Goal: Task Accomplishment & Management: Complete application form

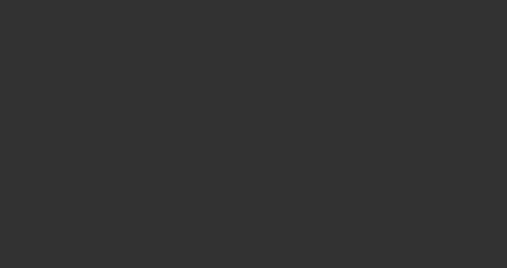
select select "3"
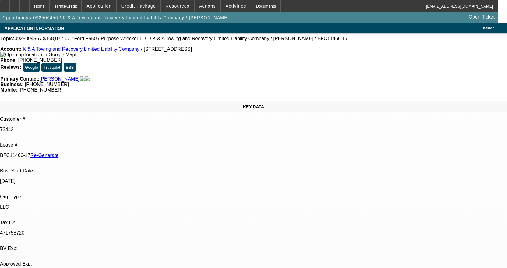
select select "0"
select select "2"
select select "0"
select select "6"
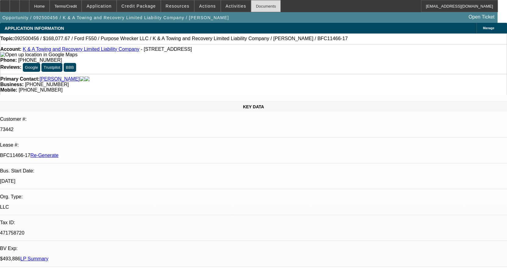
click at [262, 2] on div "Documents" at bounding box center [266, 6] width 30 height 12
click at [10, 6] on div at bounding box center [5, 6] width 10 height 12
click at [153, 8] on span "Credit Package" at bounding box center [139, 6] width 34 height 5
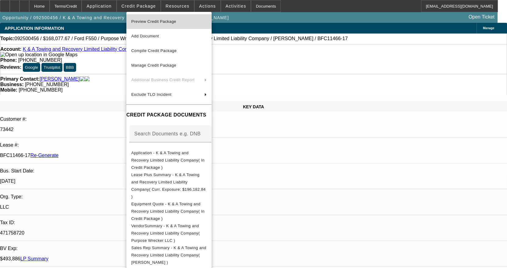
click at [172, 22] on span "Preview Credit Package" at bounding box center [153, 21] width 45 height 5
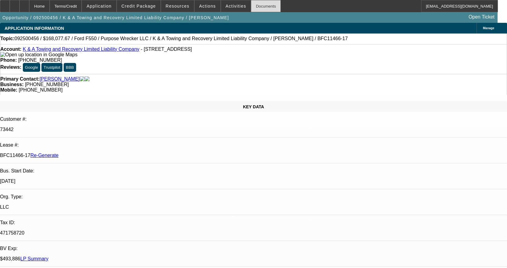
click at [261, 7] on div "Documents" at bounding box center [266, 6] width 30 height 12
click at [251, 3] on div "Documents" at bounding box center [266, 6] width 30 height 12
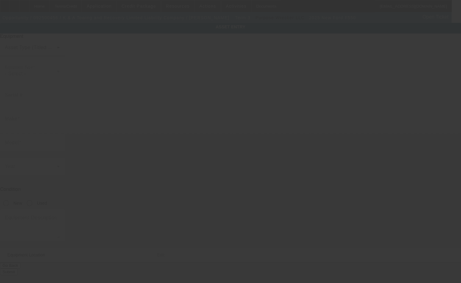
type input "Ford"
type input "F550"
radio input "true"
type textarea "w/"
type input "[STREET_ADDRESS]"
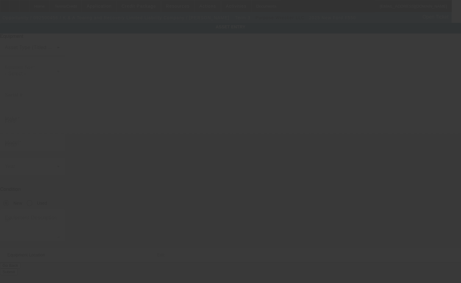
type input "Wantage"
type input "07461"
type input "[GEOGRAPHIC_DATA]"
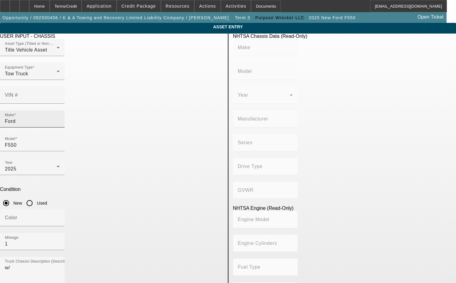
click at [60, 118] on input "Ford" at bounding box center [32, 121] width 55 height 7
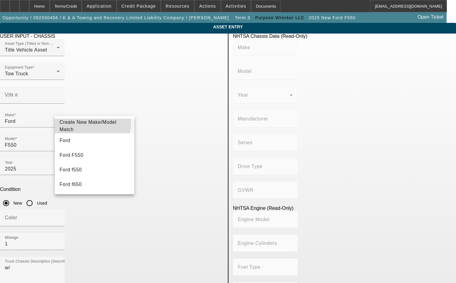
click at [82, 123] on span "Create New Make/Model Match" at bounding box center [95, 126] width 70 height 15
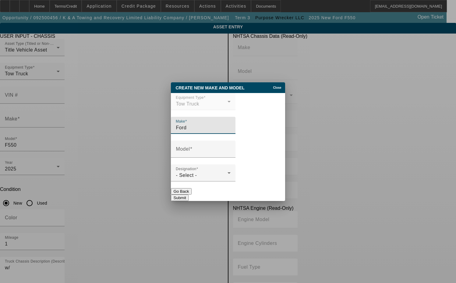
type input "Ford"
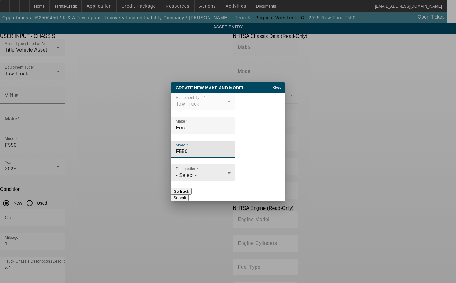
type input "F550"
click at [219, 172] on div "- Select -" at bounding box center [202, 175] width 52 height 7
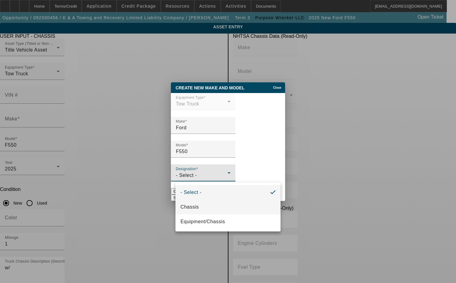
click at [206, 205] on mat-option "Chassis" at bounding box center [228, 207] width 105 height 15
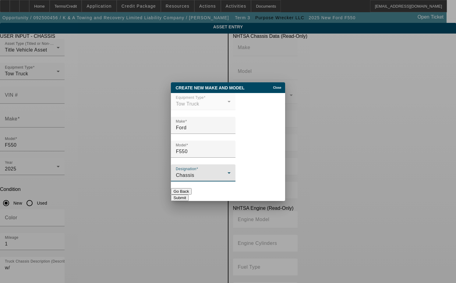
drag, startPoint x: 266, startPoint y: 187, endPoint x: 270, endPoint y: 190, distance: 4.8
click at [270, 190] on div "Create New Make and Model Close Equipment Type Tow Truck Make Ford Model F550 D…" at bounding box center [228, 141] width 114 height 119
click at [188, 194] on button "Submit" at bounding box center [179, 197] width 17 height 6
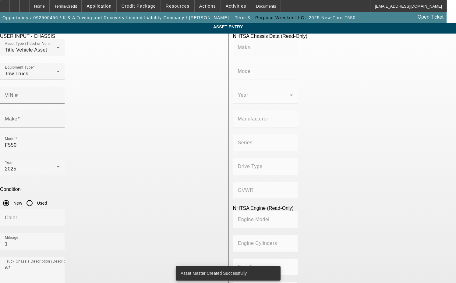
type input "Ford"
click at [60, 94] on input "VIN #" at bounding box center [32, 97] width 55 height 7
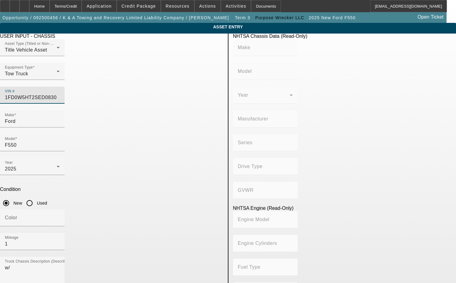
type input "1FD0W5HT2SED08301"
type input "FORD"
type input "F-550"
type input "FORD MOTOR COMPANY"
type input "F-Series"
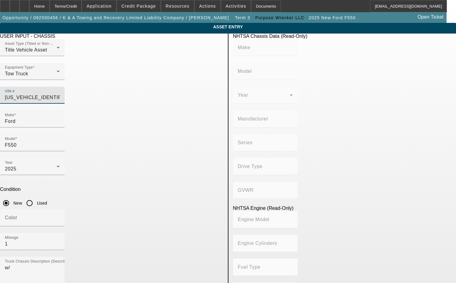
type input "4WD/4-Wheel Drive/4x4"
type input "Class 5: 16,001 - 19,500 lb (7,258 - 8,845 kg)"
type input "8"
type input "Diesel"
type input "408.85908543470"
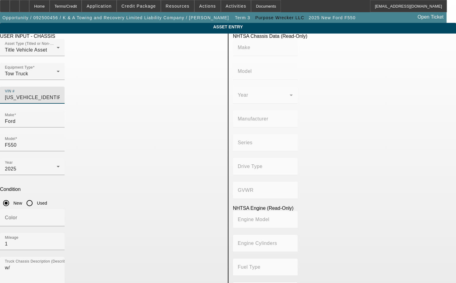
type input "6.7"
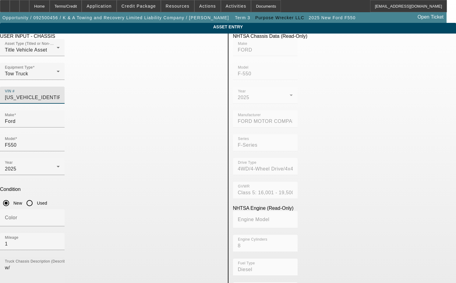
type input "1FD0W5HT2SED08301"
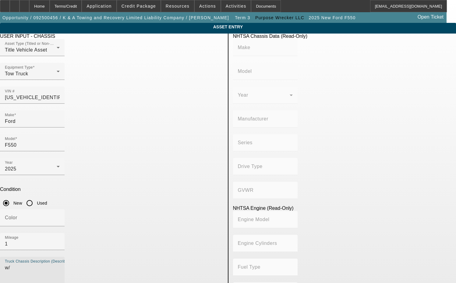
drag, startPoint x: 71, startPoint y: 186, endPoint x: 44, endPoint y: 183, distance: 27.0
click at [44, 183] on app-asset-collateral-manage "ASSET ENTRY Delete asset USER INPUT - CHASSIS Asset Type (Titled or Non-Titled)…" at bounding box center [228, 260] width 456 height 474
type input "FORD"
type input "F-550"
type input "FORD MOTOR COMPANY"
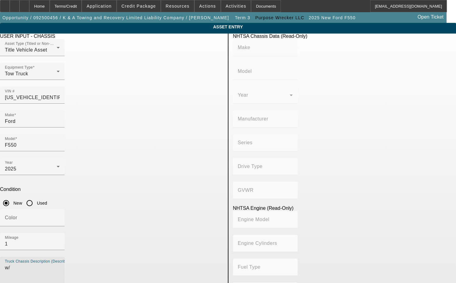
type input "F-Series"
type input "4WD/4-Wheel Drive/4x4"
type input "Class 5: 16,001 - 19,500 lb (7,258 - 8,845 kg)"
type input "8"
type input "Diesel"
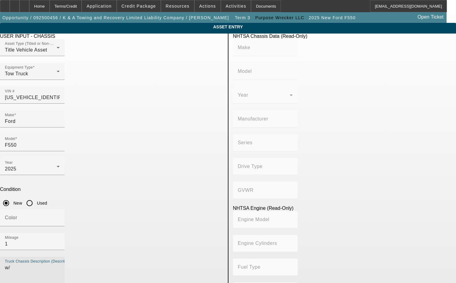
type input "408.85908543470"
type input "6.7"
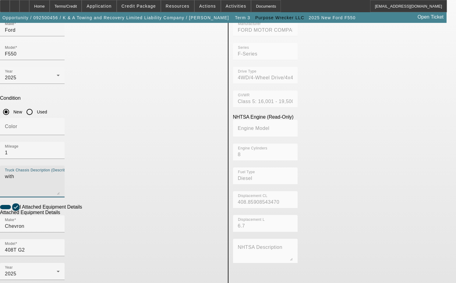
scroll to position [91, 0]
type textarea "with"
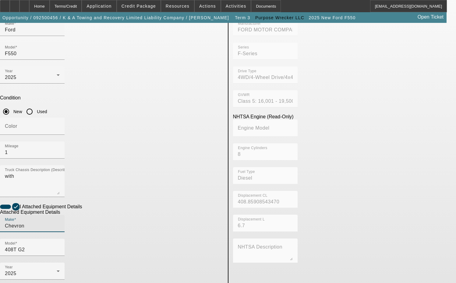
click at [60, 222] on input "Chevron" at bounding box center [32, 225] width 55 height 7
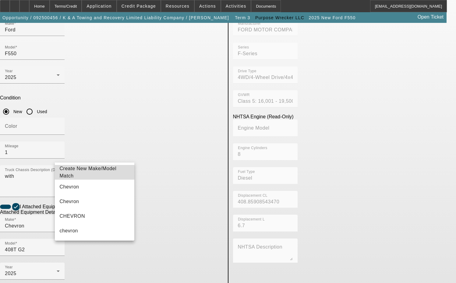
click at [91, 172] on span "Create New Make/Model Match" at bounding box center [88, 172] width 57 height 12
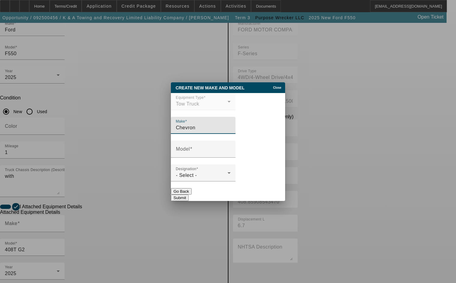
type input "Chevron"
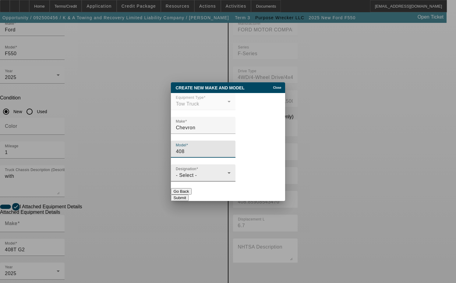
type input "408"
click at [195, 180] on div "Designation - Select -" at bounding box center [203, 172] width 55 height 17
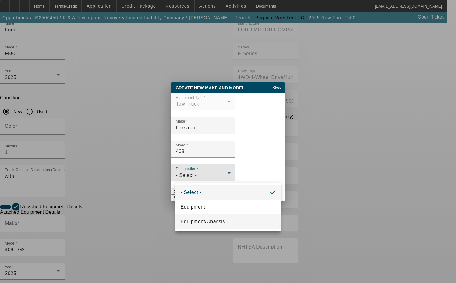
click at [202, 219] on span "Equipment/Chassis" at bounding box center [202, 221] width 44 height 7
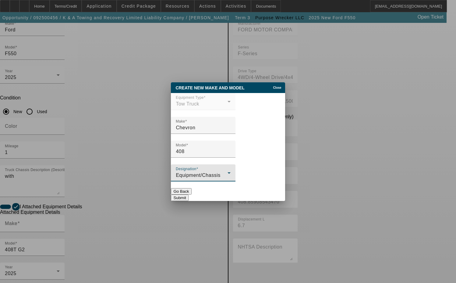
click at [188, 194] on button "Submit" at bounding box center [179, 197] width 17 height 6
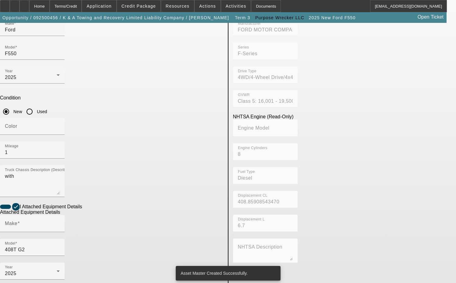
type input "Chevron"
type input "408"
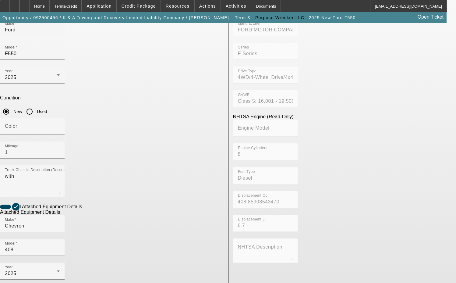
type input "4"
type input "4081F252610"
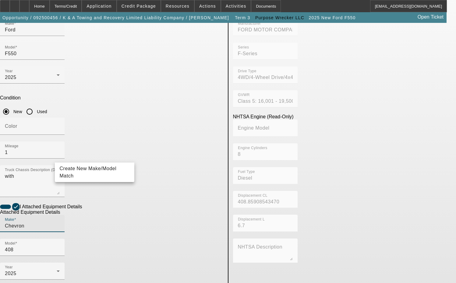
click at [60, 222] on input "Chevron" at bounding box center [32, 225] width 55 height 7
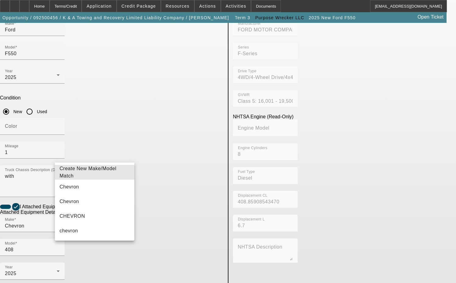
click at [91, 171] on span "Create New Make/Model Match" at bounding box center [88, 172] width 57 height 12
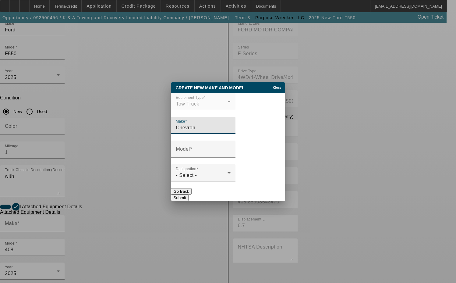
type input "Chevron"
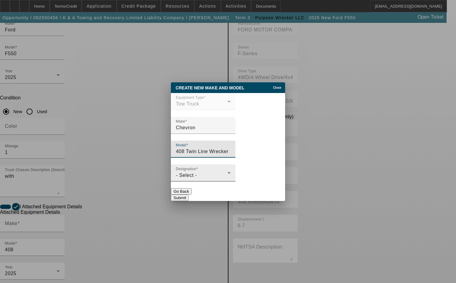
type input "408 Twin Line Wrecker"
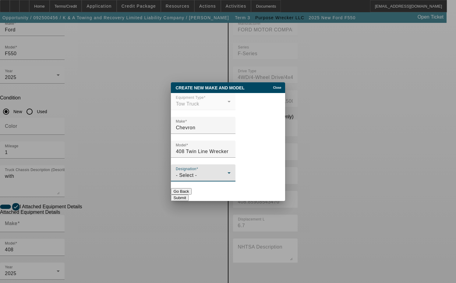
click at [211, 176] on div "- Select -" at bounding box center [202, 175] width 52 height 7
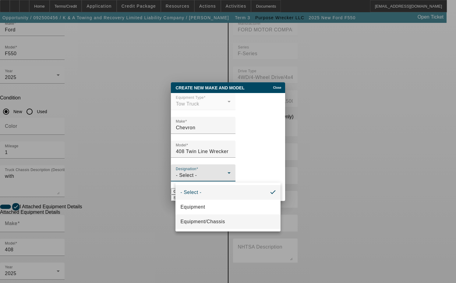
click at [205, 219] on span "Equipment/Chassis" at bounding box center [202, 221] width 44 height 7
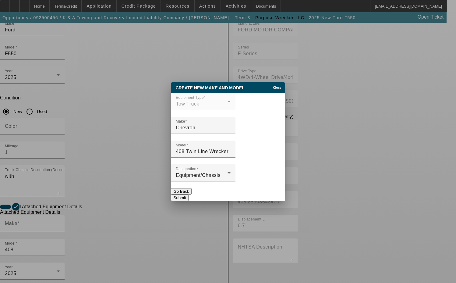
click at [188, 195] on button "Submit" at bounding box center [179, 197] width 17 height 6
type input "Chevron"
type input "408 Twin Line Wrecker"
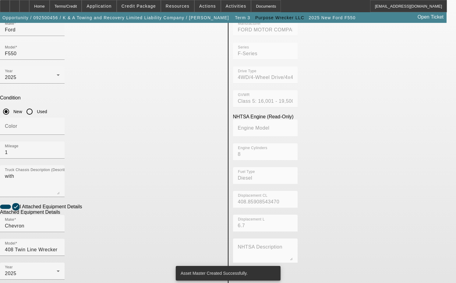
scroll to position [110, 0]
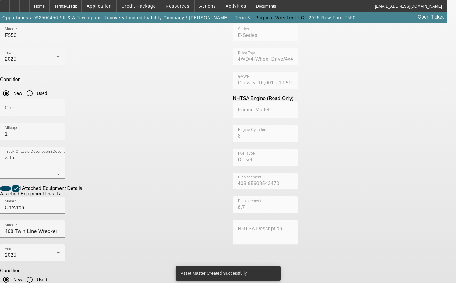
drag, startPoint x: 92, startPoint y: 211, endPoint x: 35, endPoint y: 208, distance: 56.8
click at [35, 208] on app-asset-collateral-manage "ASSET ENTRY Delete asset USER INPUT - CHASSIS Asset Type (Titled or Non-Titled)…" at bounding box center [228, 150] width 456 height 474
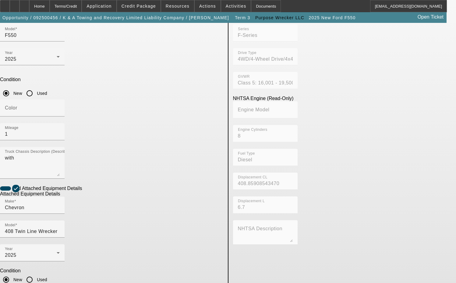
type textarea "includes all accessories, attachments and options"
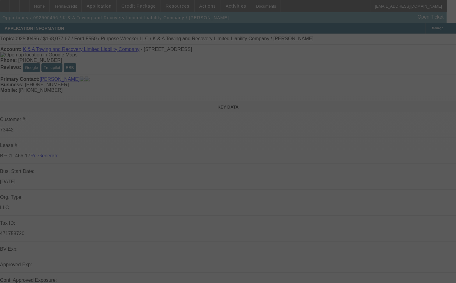
select select "3"
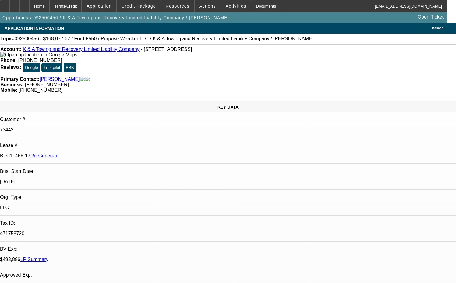
select select "0"
select select "2"
select select "0"
select select "6"
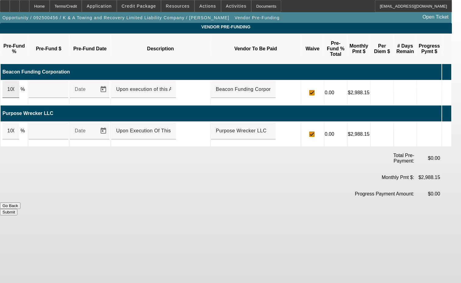
click at [14, 86] on input "100" at bounding box center [10, 89] width 7 height 7
type input "$63,414.42"
click at [14, 127] on input "100" at bounding box center [10, 130] width 7 height 7
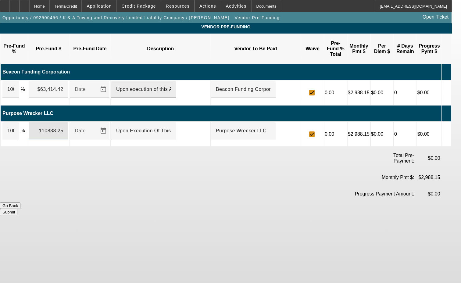
type input "$110,838.25"
click at [165, 86] on input "Upon execution of this Agreement" at bounding box center [143, 89] width 55 height 7
type input "Upon execution of this agreement"
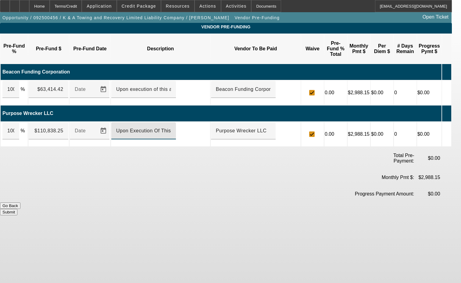
click at [137, 127] on input "Upon Execution Of This Agreement" at bounding box center [143, 130] width 55 height 7
type input "Upon execution of this agreement"
click at [17, 209] on button "Submit" at bounding box center [8, 212] width 17 height 6
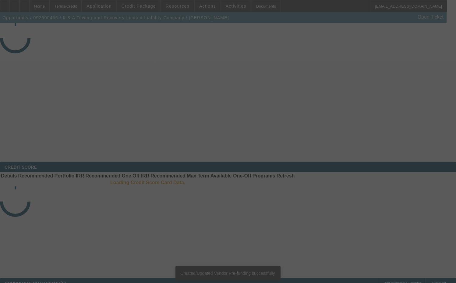
select select "3"
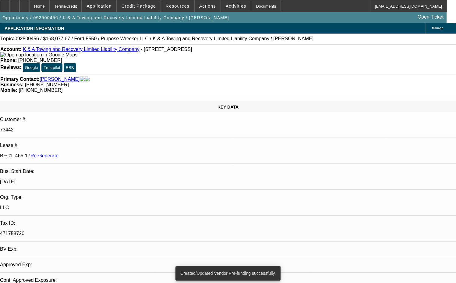
select select "0"
select select "2"
select select "0"
select select "6"
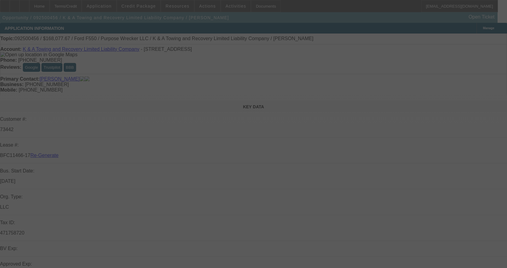
select select "3"
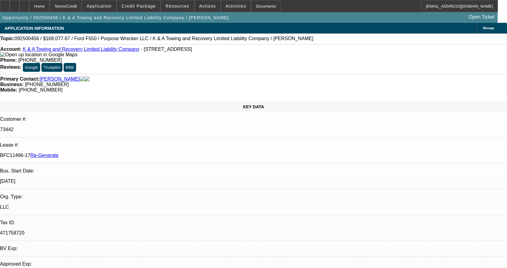
select select "0"
select select "2"
select select "0"
select select "6"
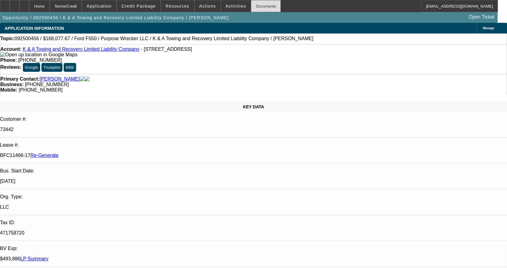
click at [256, 7] on div "Documents" at bounding box center [266, 6] width 30 height 12
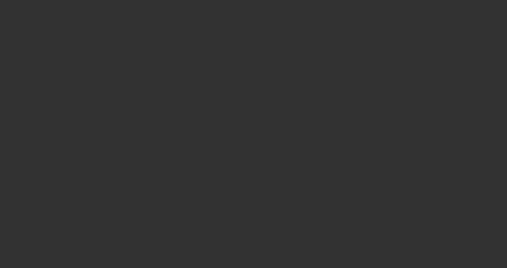
select select "3"
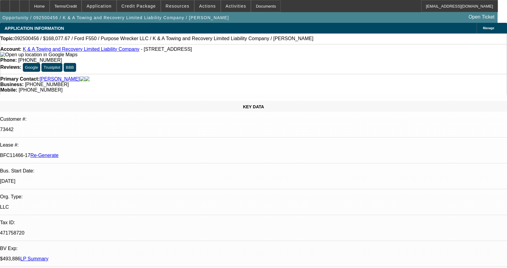
select select "0"
select select "2"
select select "0"
select select "6"
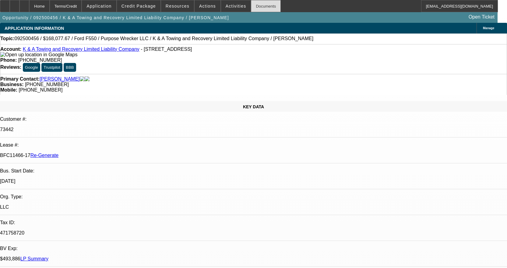
click at [253, 2] on div "Documents" at bounding box center [266, 6] width 30 height 12
click at [251, 7] on div "Documents" at bounding box center [266, 6] width 30 height 12
click at [260, 3] on div "Documents" at bounding box center [266, 6] width 30 height 12
click at [151, 8] on span "Credit Package" at bounding box center [139, 6] width 34 height 5
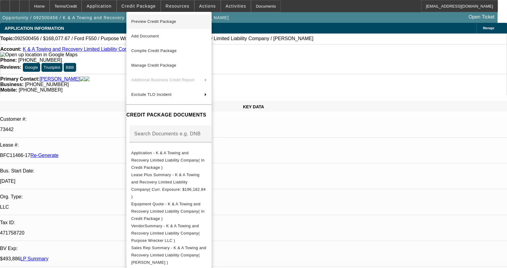
click at [148, 24] on span "Preview Credit Package" at bounding box center [169, 21] width 76 height 7
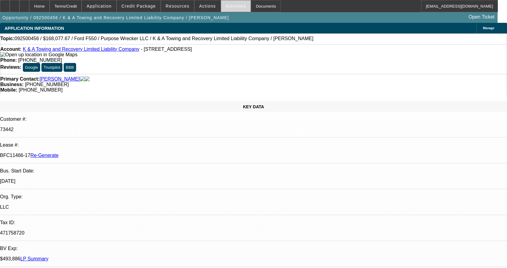
click at [226, 8] on span "Activities" at bounding box center [236, 6] width 21 height 5
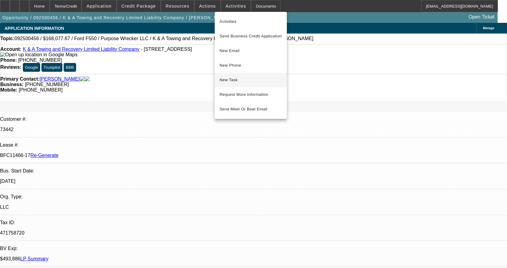
click at [236, 76] on span "New Task" at bounding box center [251, 79] width 62 height 7
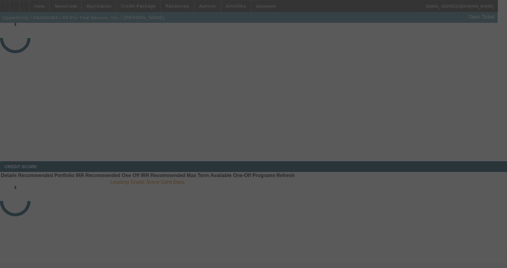
select select "3"
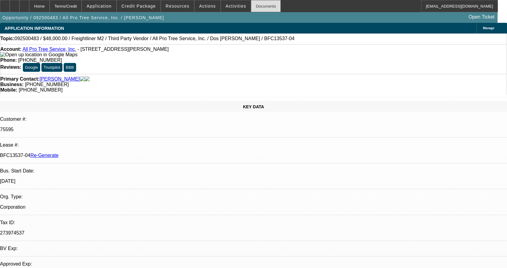
select select "0"
select select "6"
click at [259, 9] on div "Documents" at bounding box center [266, 6] width 30 height 12
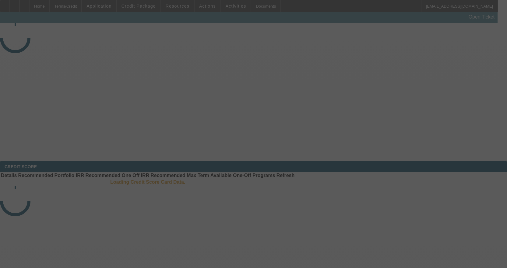
select select "3"
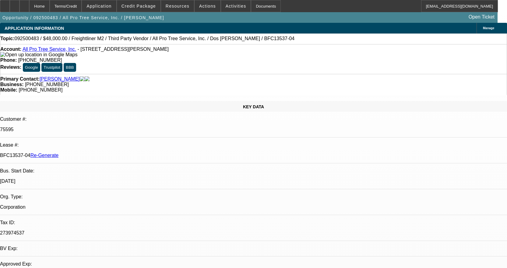
select select "0"
select select "6"
click at [261, 9] on div "Documents" at bounding box center [266, 6] width 30 height 12
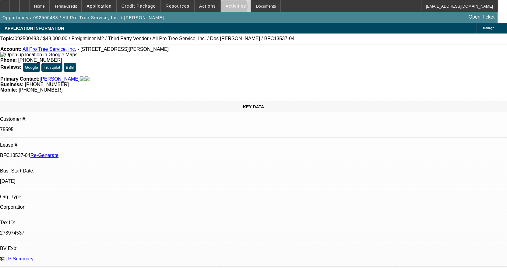
click at [227, 9] on span at bounding box center [236, 6] width 30 height 15
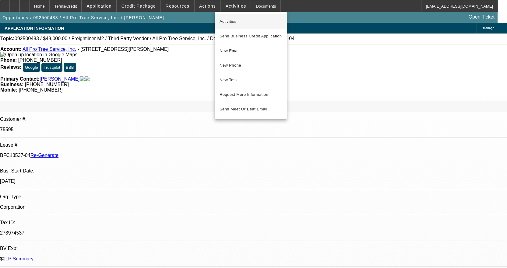
click at [232, 18] on button "Activities" at bounding box center [251, 21] width 72 height 15
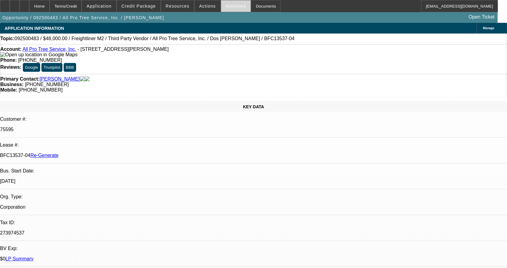
click at [229, 6] on span "Activities" at bounding box center [236, 6] width 21 height 5
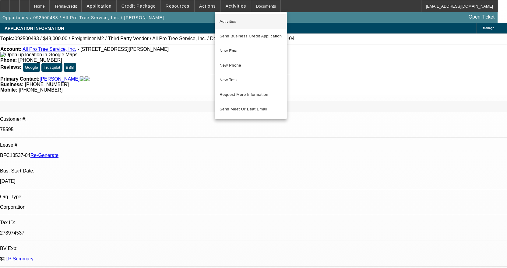
click at [229, 16] on button "Activities" at bounding box center [251, 21] width 72 height 15
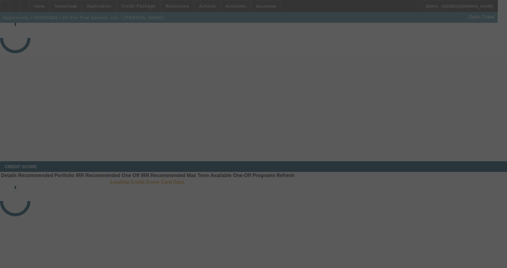
select select "3"
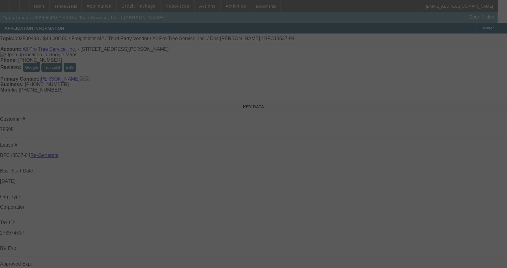
select select "0"
select select "6"
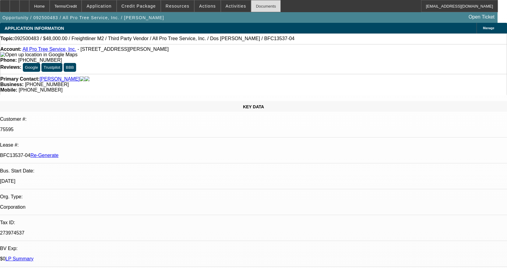
click at [258, 10] on div "Documents" at bounding box center [266, 6] width 30 height 12
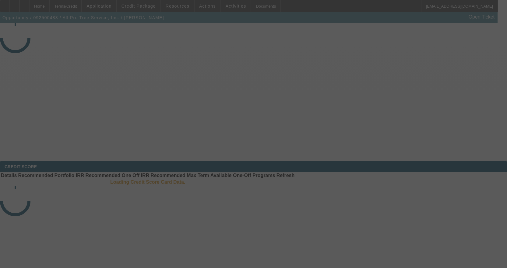
select select "3"
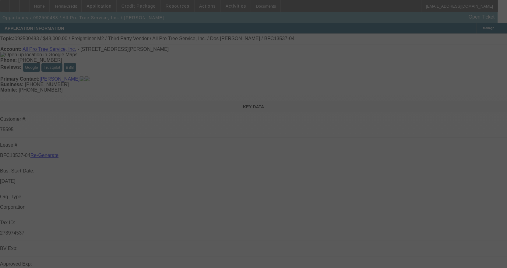
click at [9, 7] on div at bounding box center [253, 134] width 507 height 268
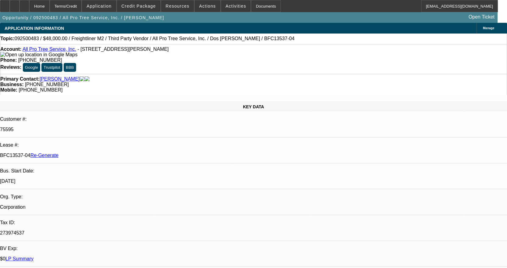
select select "0"
select select "6"
click at [5, 4] on icon at bounding box center [5, 4] width 0 height 0
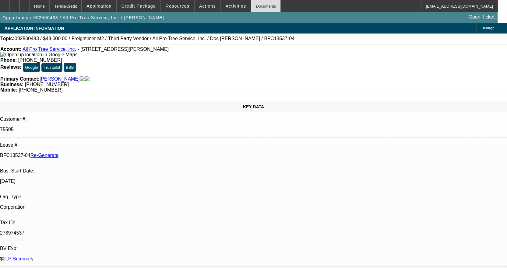
click at [266, 9] on div "Documents" at bounding box center [266, 6] width 30 height 12
click at [202, 7] on span "Actions" at bounding box center [207, 6] width 17 height 5
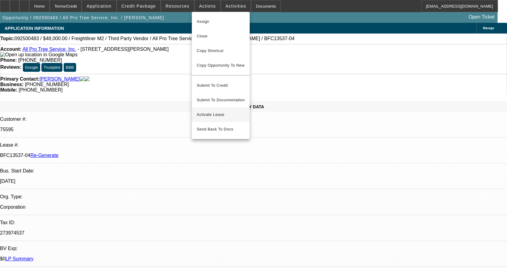
click at [219, 113] on button "Activate Lease" at bounding box center [221, 115] width 58 height 15
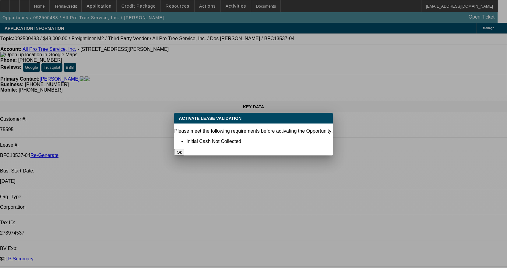
click at [184, 149] on button "Ok" at bounding box center [179, 152] width 10 height 6
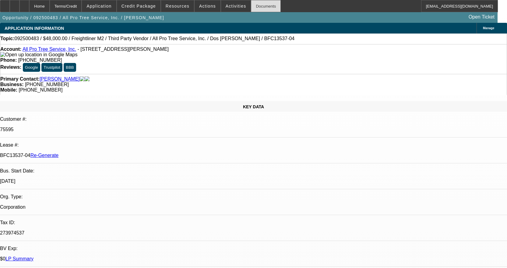
click at [254, 6] on div "Documents" at bounding box center [266, 6] width 30 height 12
click at [207, 8] on span "Actions" at bounding box center [207, 6] width 17 height 5
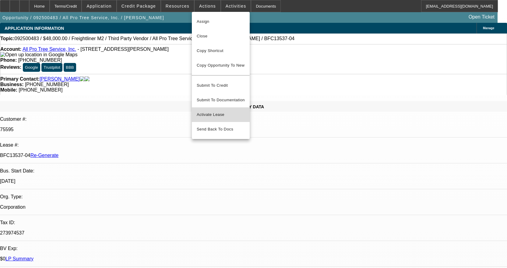
click at [211, 111] on span "Activate Lease" at bounding box center [221, 114] width 48 height 7
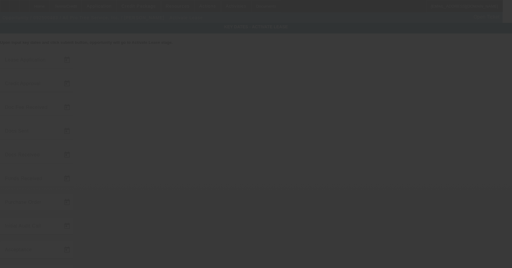
type input "9/23/2025"
type input "9/25/2025"
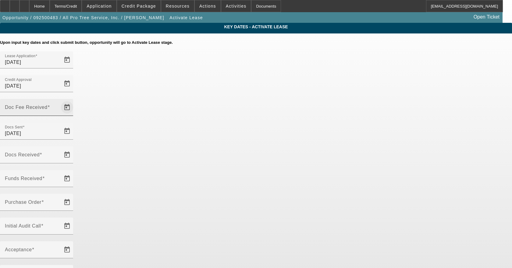
click at [74, 100] on span "Open calendar" at bounding box center [67, 107] width 15 height 15
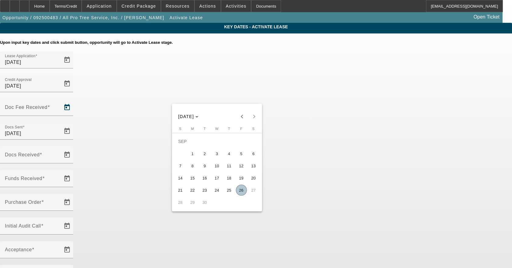
click at [241, 192] on span "26" at bounding box center [241, 190] width 11 height 11
type input "9/26/2025"
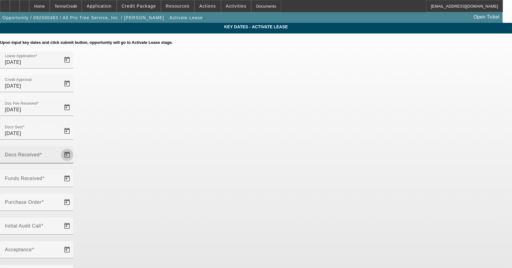
click at [74, 148] on span "Open calendar" at bounding box center [67, 155] width 15 height 15
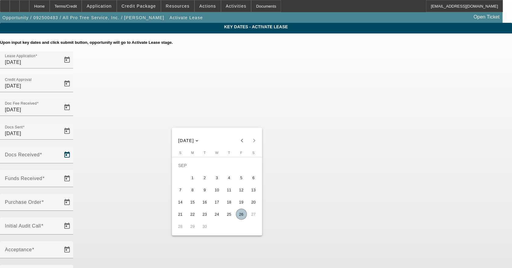
click at [244, 216] on span "26" at bounding box center [241, 214] width 11 height 11
type input "9/26/2025"
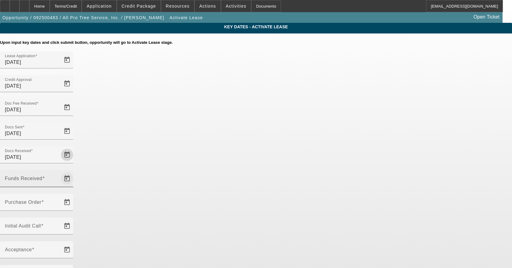
click at [74, 172] on span "Open calendar" at bounding box center [67, 179] width 15 height 15
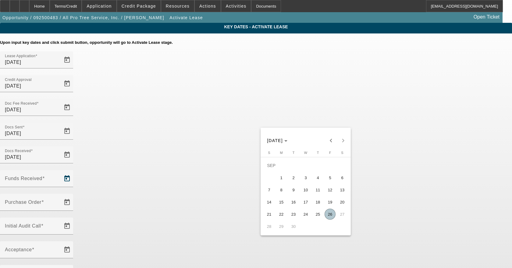
drag, startPoint x: 330, startPoint y: 218, endPoint x: 273, endPoint y: 177, distance: 70.4
click at [330, 218] on span "26" at bounding box center [330, 214] width 11 height 11
type input "9/26/2025"
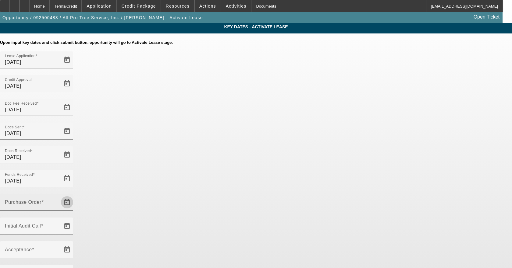
click at [74, 195] on span "Open calendar" at bounding box center [67, 202] width 15 height 15
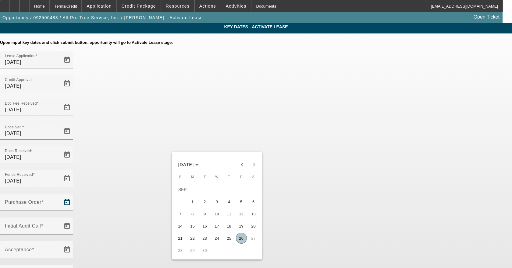
click at [245, 244] on span "26" at bounding box center [241, 238] width 11 height 11
type input "9/26/2025"
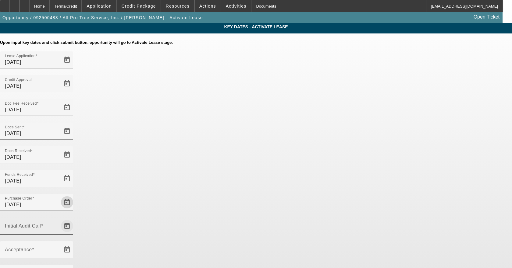
click at [74, 219] on span "Open calendar" at bounding box center [67, 226] width 15 height 15
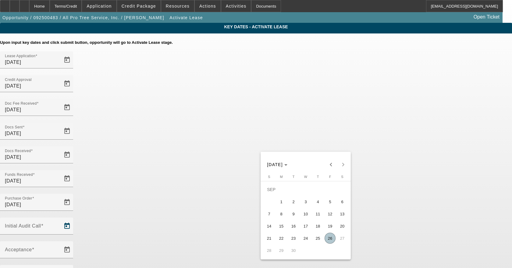
drag, startPoint x: 330, startPoint y: 244, endPoint x: 321, endPoint y: 236, distance: 11.9
click at [330, 244] on span "26" at bounding box center [330, 238] width 11 height 11
type input "9/26/2025"
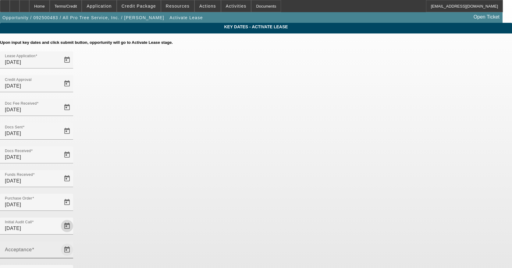
click at [74, 243] on span "Open calendar" at bounding box center [67, 250] width 15 height 15
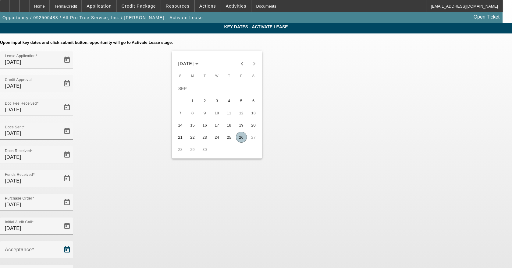
click at [238, 141] on span "26" at bounding box center [241, 137] width 11 height 11
type input "9/26/2025"
type input "10/1/2025"
type input "11/1/2025"
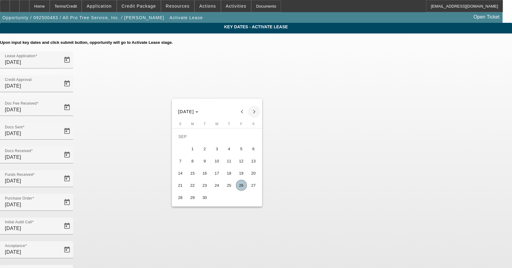
click at [252, 109] on span "Next month" at bounding box center [254, 112] width 12 height 12
click at [222, 164] on span "15" at bounding box center [217, 161] width 11 height 11
type input "10/15/2025"
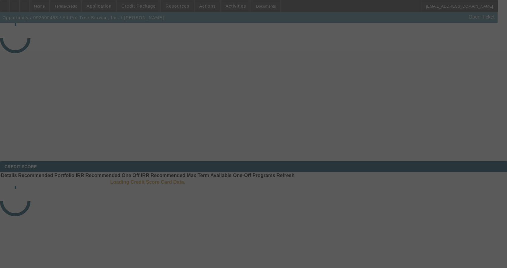
select select "4"
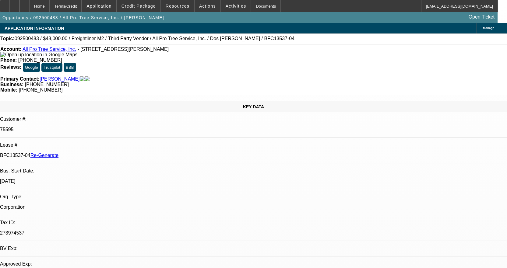
select select "0"
select select "6"
click at [144, 7] on span "Credit Package" at bounding box center [139, 6] width 34 height 5
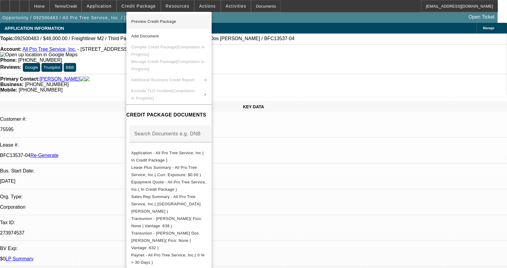
click at [179, 19] on span "Preview Credit Package" at bounding box center [169, 21] width 76 height 7
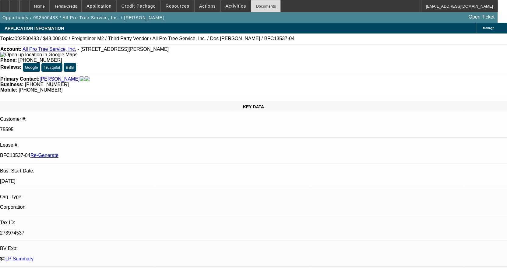
click at [263, 5] on div "Documents" at bounding box center [266, 6] width 30 height 12
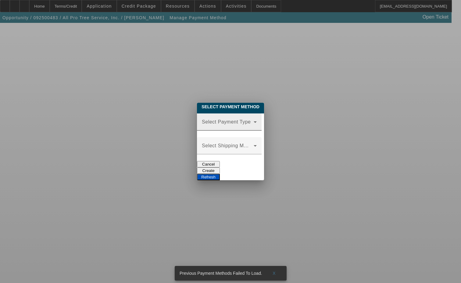
click at [202, 114] on div "Select Payment Type" at bounding box center [229, 121] width 55 height 17
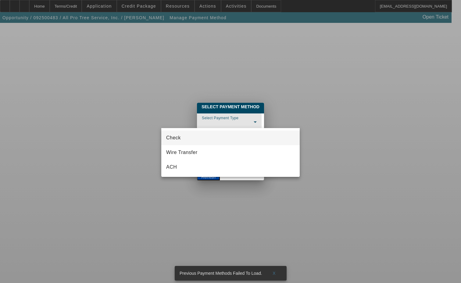
click at [188, 137] on mat-option "Check" at bounding box center [230, 137] width 138 height 15
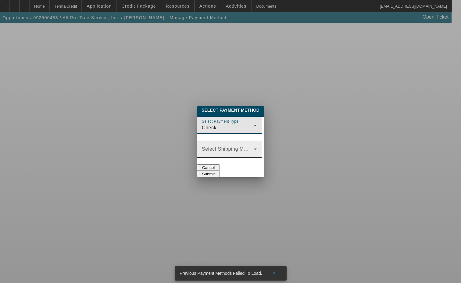
click at [202, 148] on span at bounding box center [228, 151] width 52 height 7
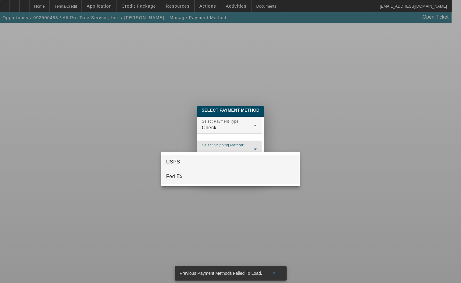
click at [185, 176] on mat-option "Fed Ex" at bounding box center [230, 176] width 138 height 15
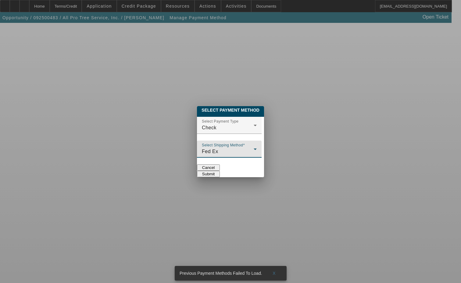
click at [220, 171] on button "Submit" at bounding box center [208, 174] width 23 height 6
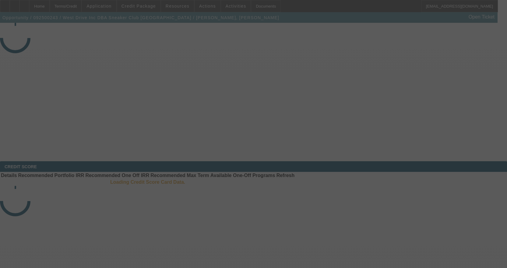
select select "3"
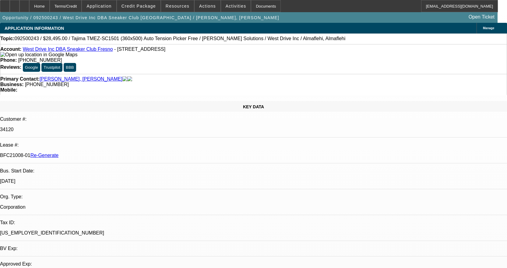
select select "0"
select select "2"
select select "0.1"
select select "4"
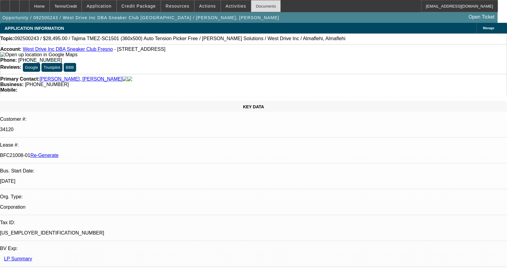
click at [262, 6] on div "Documents" at bounding box center [266, 6] width 30 height 12
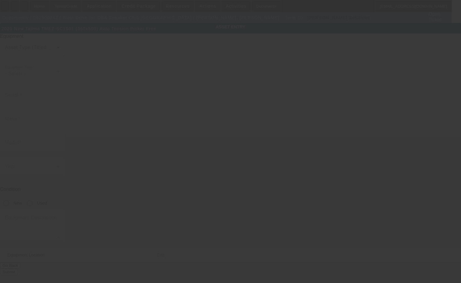
type input "Tajima"
type input "TMEZ-SC1501 (360x500) Auto Tension Picker Free"
radio input "true"
type textarea "15 Needle 1 Head Embroidery Machine includes Stand, Supply Kit, Cap Driver with…"
type input "[STREET_ADDRESS]"
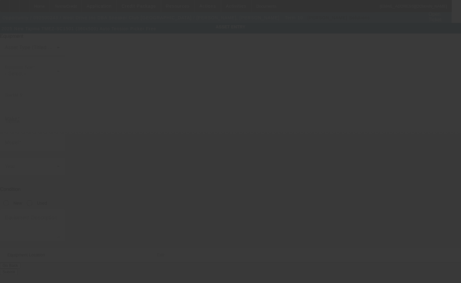
type input "[GEOGRAPHIC_DATA]"
type input "93702"
type input "[GEOGRAPHIC_DATA]"
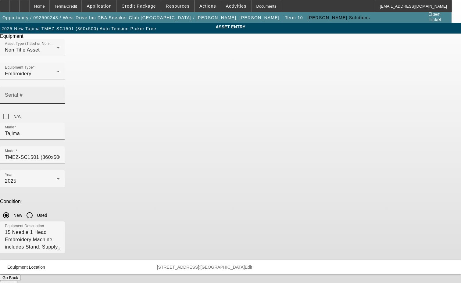
click at [60, 94] on input "Serial #" at bounding box center [32, 97] width 55 height 7
type input "B1F0356"
click at [17, 281] on button "Submit" at bounding box center [8, 284] width 17 height 6
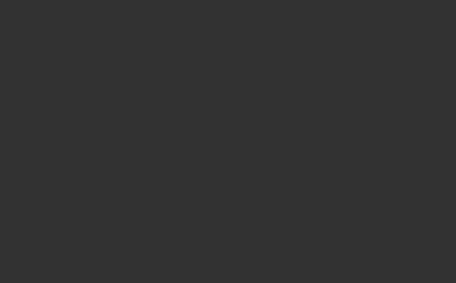
select select "3"
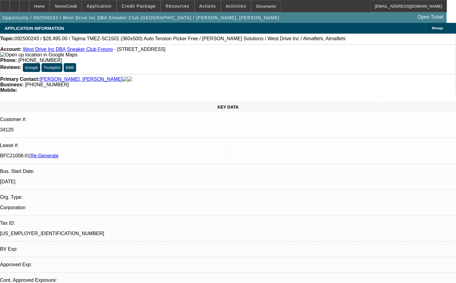
select select "0"
select select "2"
select select "0.1"
select select "1"
select select "2"
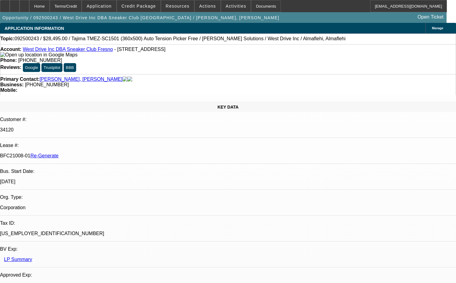
select select "4"
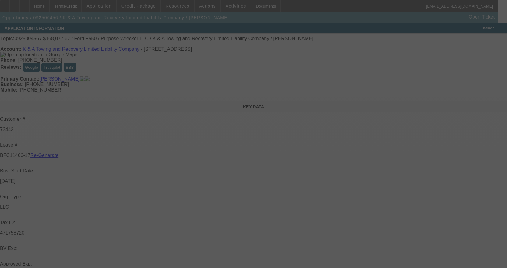
select select "3"
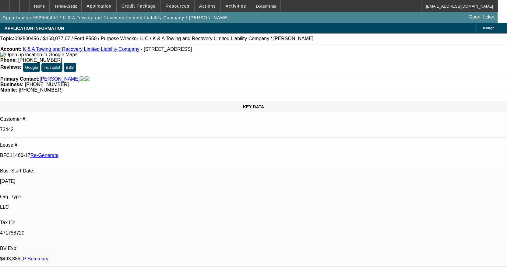
select select "0"
select select "2"
select select "0"
select select "6"
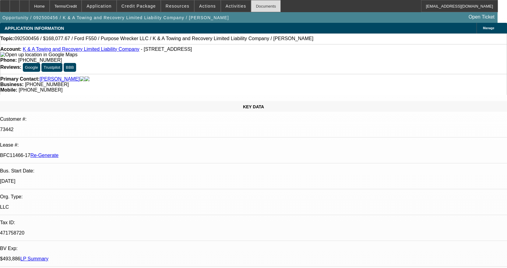
click at [257, 6] on div "Documents" at bounding box center [266, 6] width 30 height 12
click at [232, 5] on span "Activities" at bounding box center [236, 6] width 21 height 5
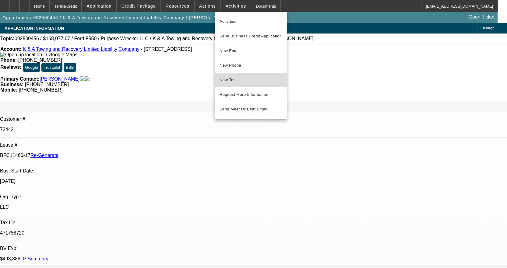
click at [243, 81] on span "New Task" at bounding box center [251, 79] width 62 height 7
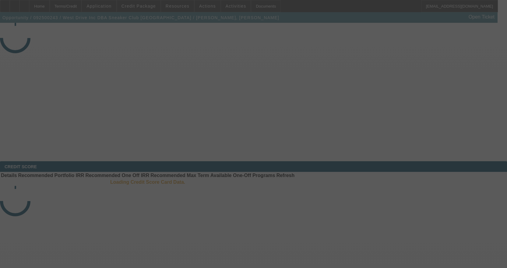
select select "3"
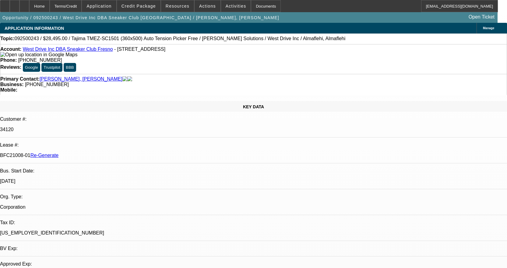
select select "0"
select select "2"
select select "0.1"
select select "4"
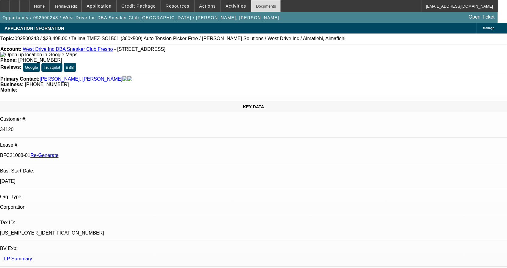
click at [253, 9] on div "Documents" at bounding box center [266, 6] width 30 height 12
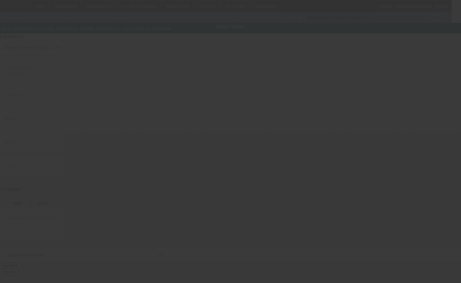
type input "Pulse"
type input "L-COM Composer DG/ML Software + LAN License Package"
radio input "true"
type textarea "includes (1) LAN Machine Connection License and Dongle"
type input "[STREET_ADDRESS]"
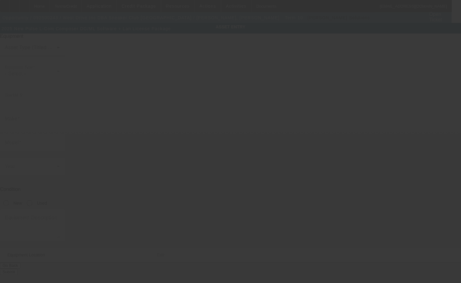
type input "[GEOGRAPHIC_DATA]"
type input "93702"
type input "[GEOGRAPHIC_DATA]"
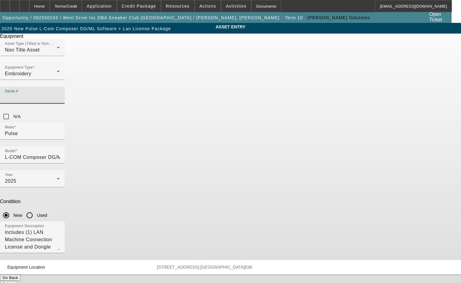
click at [60, 94] on input "Serial #" at bounding box center [32, 97] width 55 height 7
type input "NG39563"
click at [266, 281] on div "Submit" at bounding box center [230, 284] width 461 height 6
click at [17, 281] on button "Submit" at bounding box center [8, 284] width 17 height 6
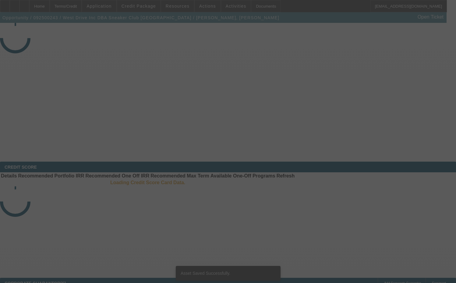
select select "3"
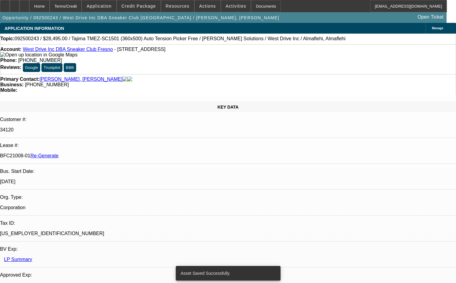
select select "0"
select select "2"
select select "0.1"
select select "4"
